Goal: Task Accomplishment & Management: Manage account settings

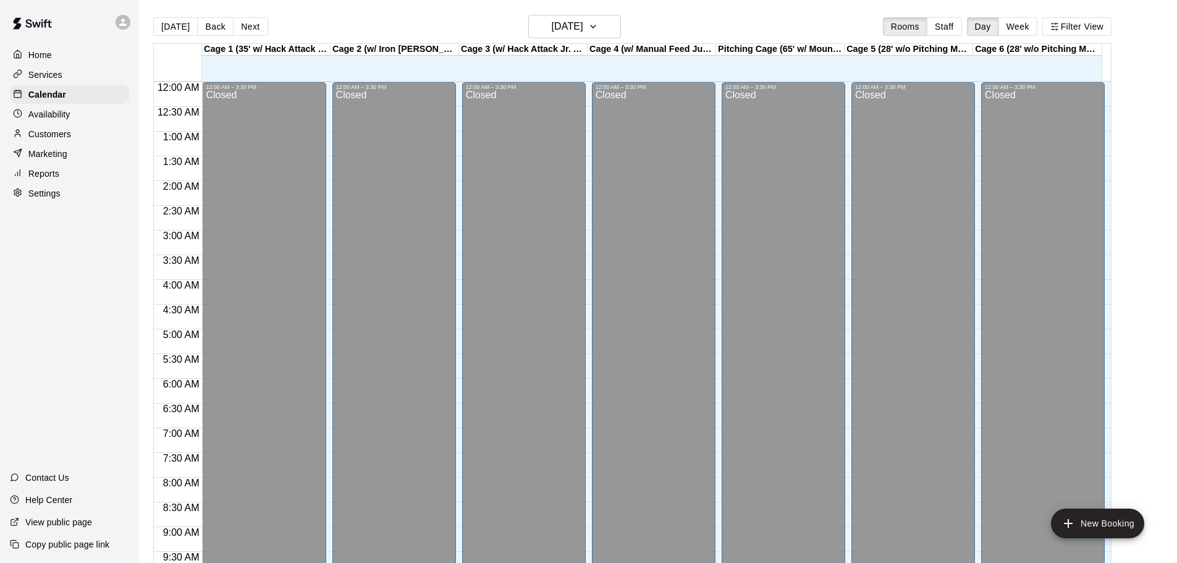
scroll to position [502, 0]
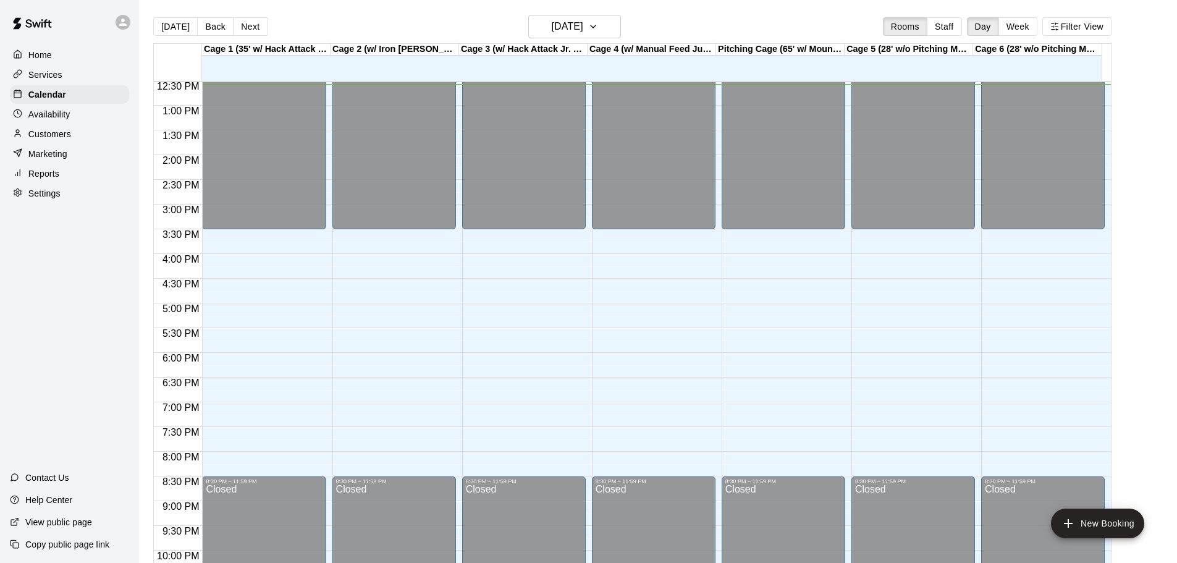
scroll to position [569, 0]
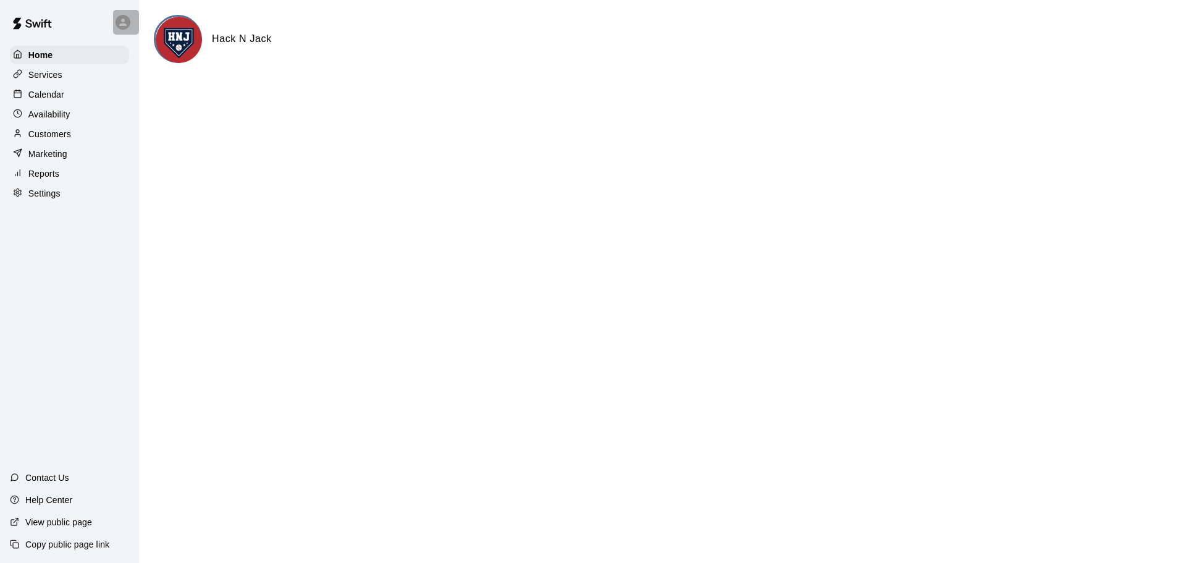
click at [126, 28] on div at bounding box center [123, 22] width 15 height 15
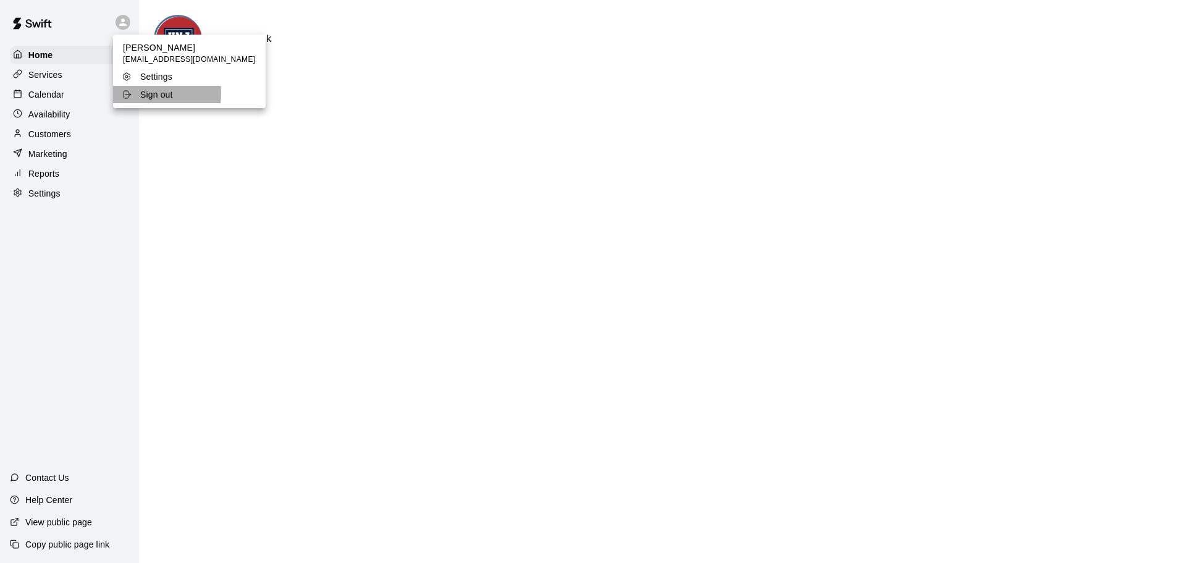
click at [142, 93] on p "Sign out" at bounding box center [156, 94] width 33 height 12
